Goal: Information Seeking & Learning: Learn about a topic

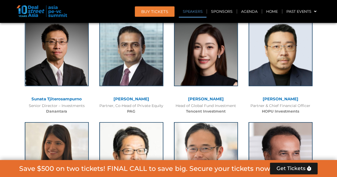
scroll to position [637, 0]
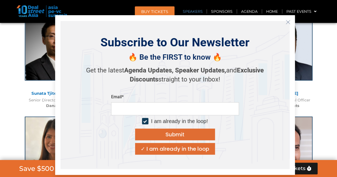
click at [289, 23] on icon "Close" at bounding box center [288, 22] width 5 height 5
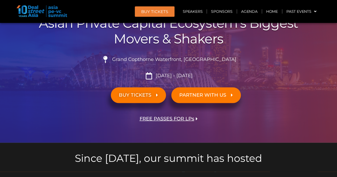
scroll to position [0, 0]
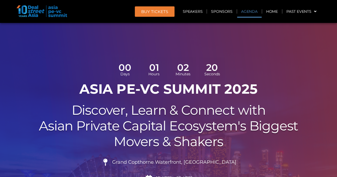
click at [257, 12] on link "Agenda" at bounding box center [249, 11] width 25 height 12
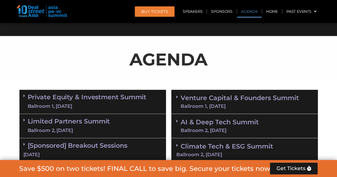
scroll to position [308, 0]
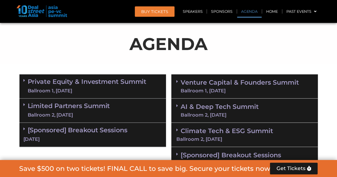
click at [49, 85] on link "Private Equity & Investment Summit Ballroom 1, [DATE]" at bounding box center [87, 86] width 119 height 16
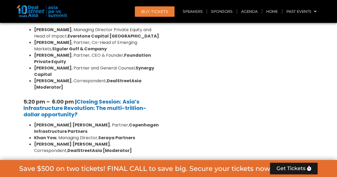
scroll to position [1086, 0]
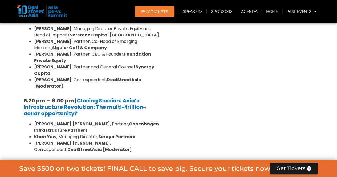
click at [49, 166] on link "Limited Partners [GEOGRAPHIC_DATA] 2, [DATE]" at bounding box center [69, 174] width 82 height 16
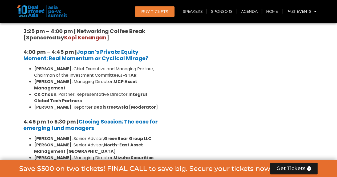
scroll to position [1652, 0]
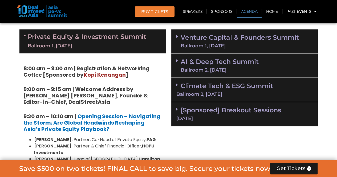
scroll to position [340, 0]
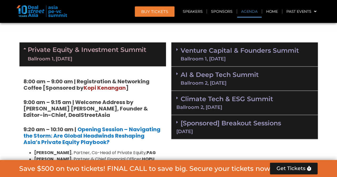
click at [211, 59] on div "Ballroom 1, [DATE]" at bounding box center [240, 59] width 118 height 5
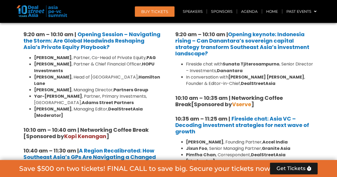
scroll to position [425, 0]
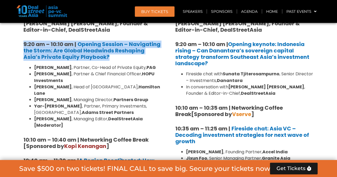
drag, startPoint x: 22, startPoint y: 43, endPoint x: 91, endPoint y: 57, distance: 70.9
copy h5 "9:20 am – 10:10 am | Opening Session – Navigating the Storm: Are Global Headwin…"
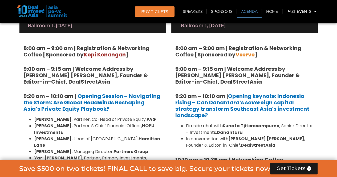
scroll to position [372, 0]
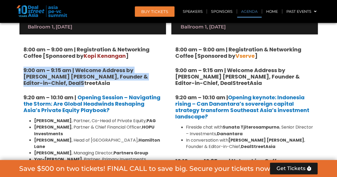
drag, startPoint x: 23, startPoint y: 69, endPoint x: 69, endPoint y: 84, distance: 48.9
copy strong "9:00 am – 9:15 am | Welcome Address by [PERSON_NAME] [PERSON_NAME], Founder & E…"
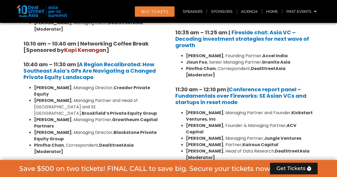
scroll to position [532, 0]
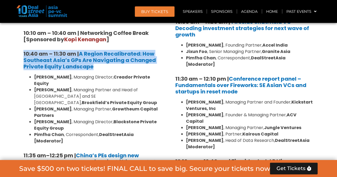
drag, startPoint x: 23, startPoint y: 40, endPoint x: 103, endPoint y: 53, distance: 80.7
copy h5 "10:40 am – 11:30 am | A Region Recalibrated: How Southeast Asia’s GPs Are Navig…"
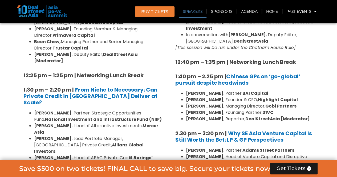
scroll to position [702, 0]
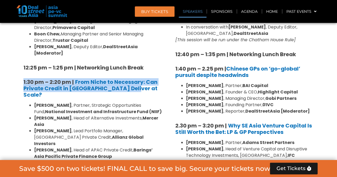
drag, startPoint x: 24, startPoint y: 42, endPoint x: 135, endPoint y: 48, distance: 111.4
click at [135, 79] on h5 "1:30 pm – 2:20 pm | From Niche to Necessary: Can Private Credit in [GEOGRAPHIC_…" at bounding box center [92, 88] width 139 height 19
copy h5 "1:30 pm – 2:20 pm | From Niche to Necessary: Can Private Credit in [GEOGRAPHIC_…"
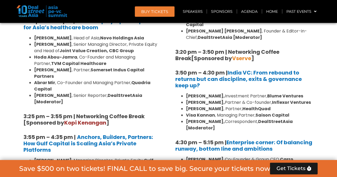
scroll to position [873, 0]
